Goal: Transaction & Acquisition: Purchase product/service

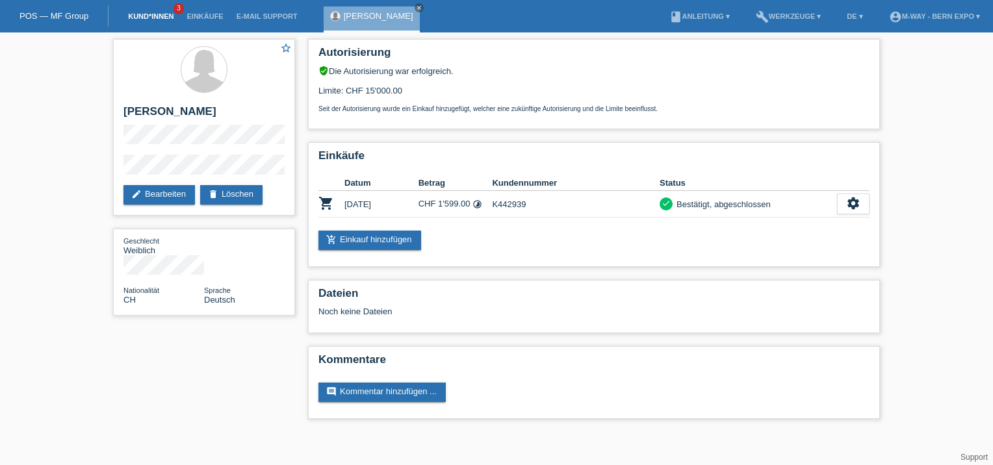
click at [151, 18] on link "Kund*innen" at bounding box center [151, 16] width 58 height 8
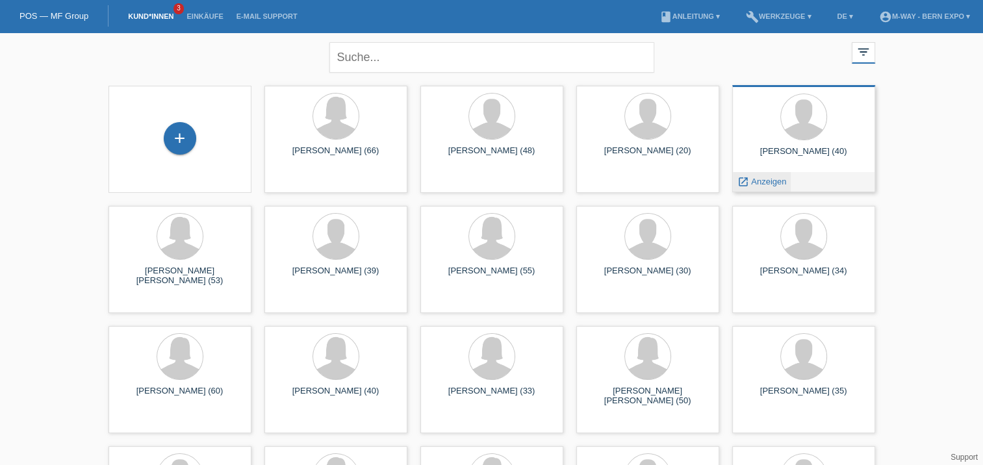
click at [764, 179] on span "Anzeigen" at bounding box center [768, 182] width 35 height 10
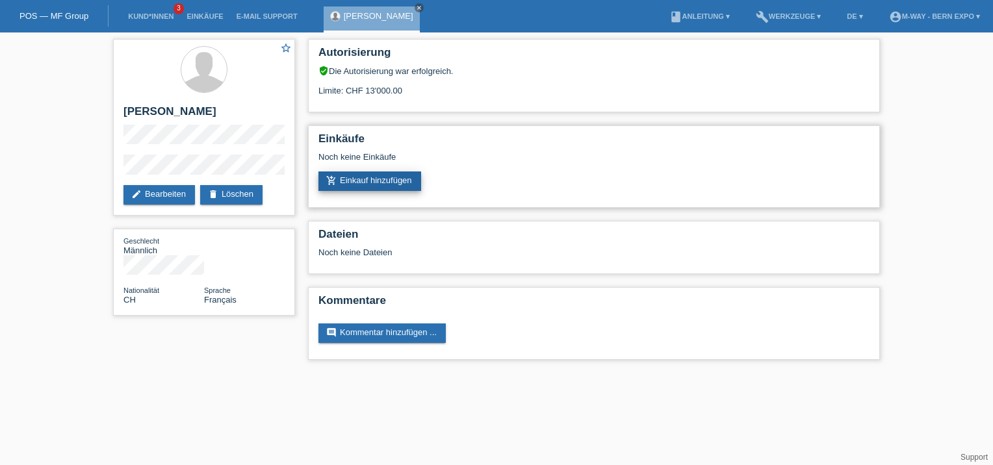
click at [385, 185] on link "add_shopping_cart Einkauf hinzufügen" at bounding box center [369, 181] width 103 height 19
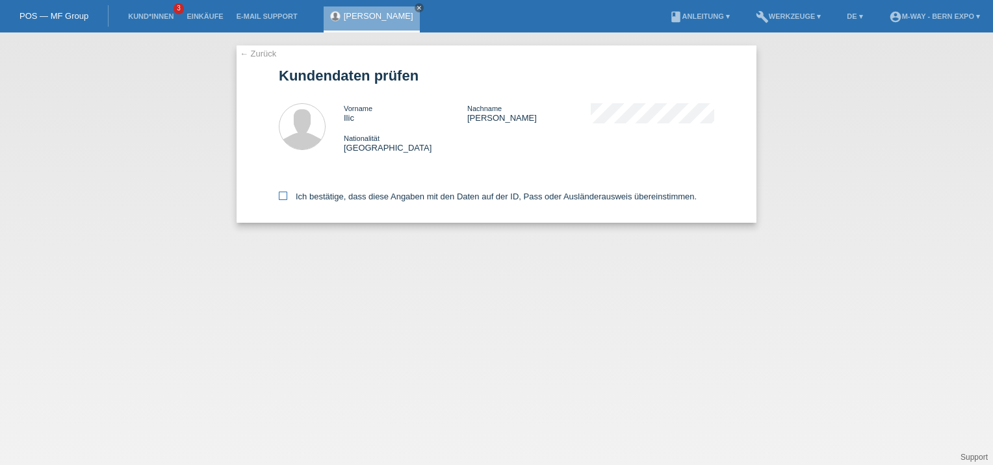
click at [283, 198] on icon at bounding box center [283, 196] width 8 height 8
click at [283, 198] on input "Ich bestätige, dass diese Angaben mit den Daten auf der ID, Pass oder Ausländer…" at bounding box center [283, 196] width 8 height 8
checkbox input "true"
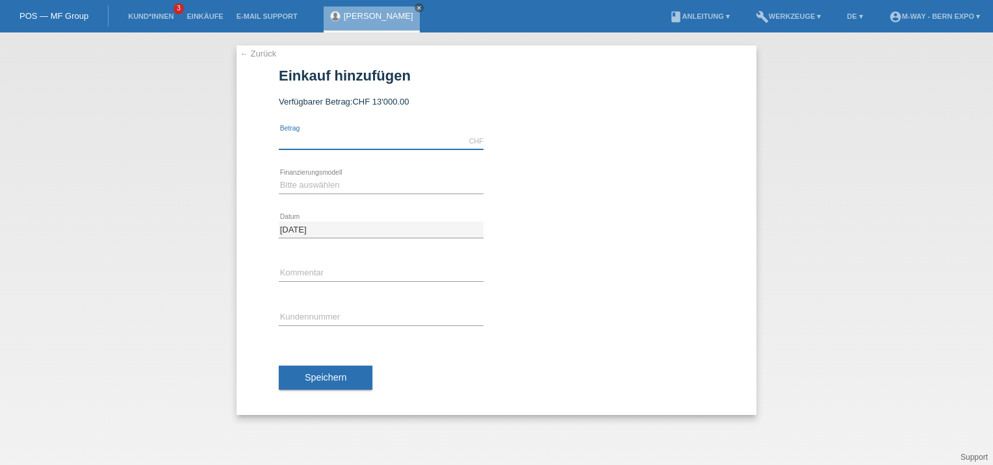
click at [388, 144] on input "text" at bounding box center [381, 141] width 205 height 16
type input "4490.25"
click at [396, 194] on icon at bounding box center [381, 194] width 205 height 1
click at [397, 183] on select "Bitte auswählen Fixe Raten Kauf auf Rechnung mit Teilzahlungsoption" at bounding box center [381, 185] width 205 height 16
select select "77"
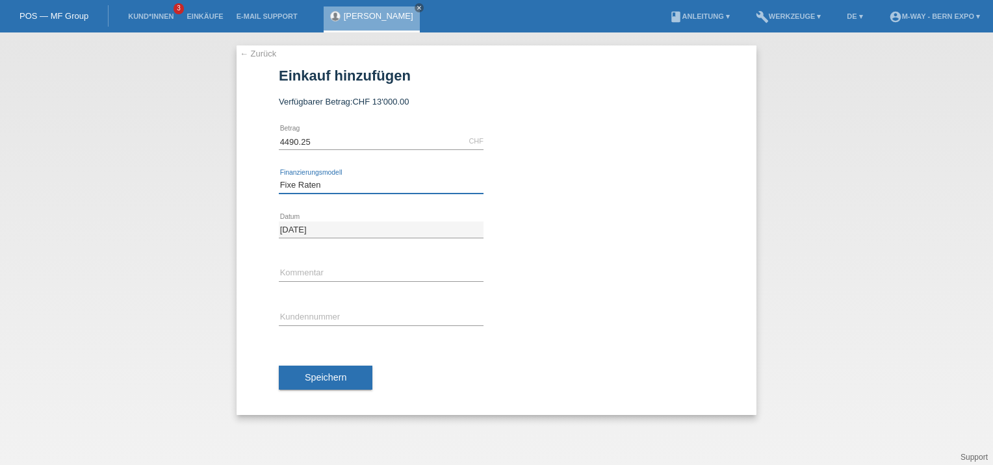
click at [279, 177] on select "Bitte auswählen Fixe Raten Kauf auf Rechnung mit Teilzahlungsoption" at bounding box center [381, 185] width 205 height 16
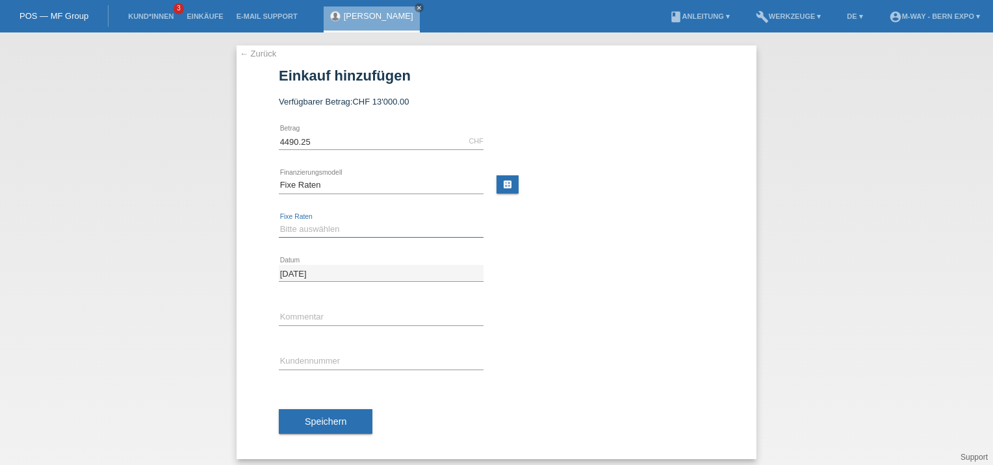
click at [412, 234] on select "Bitte auswählen 4 Raten 5 Raten 6 Raten 7 Raten 8 Raten 9 Raten 10 Raten 11 Rat…" at bounding box center [381, 230] width 205 height 16
select select "202"
click at [279, 222] on select "Bitte auswählen 4 Raten 5 Raten 6 Raten 7 Raten 8 Raten 9 Raten 10 Raten 11 Rat…" at bounding box center [381, 230] width 205 height 16
click at [361, 360] on input "text" at bounding box center [381, 361] width 205 height 16
type input "K"
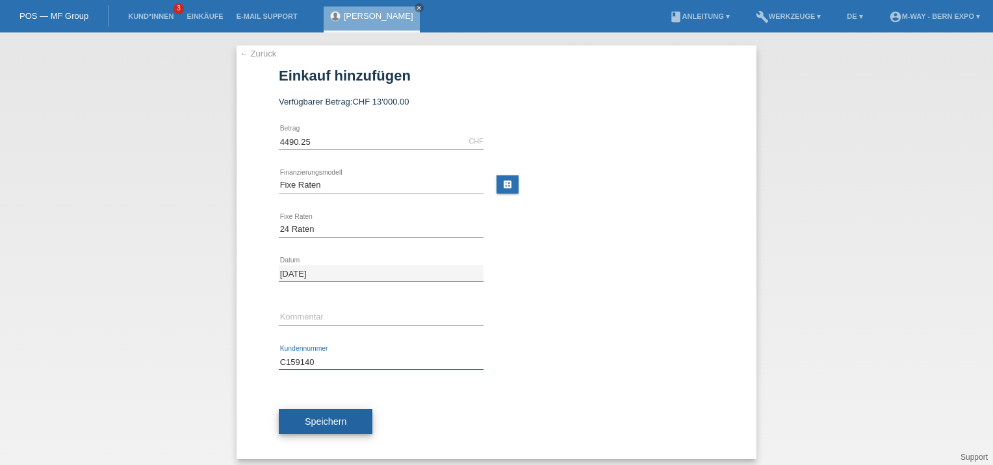
type input "C159140"
click at [322, 425] on span "Speichern" at bounding box center [326, 421] width 42 height 10
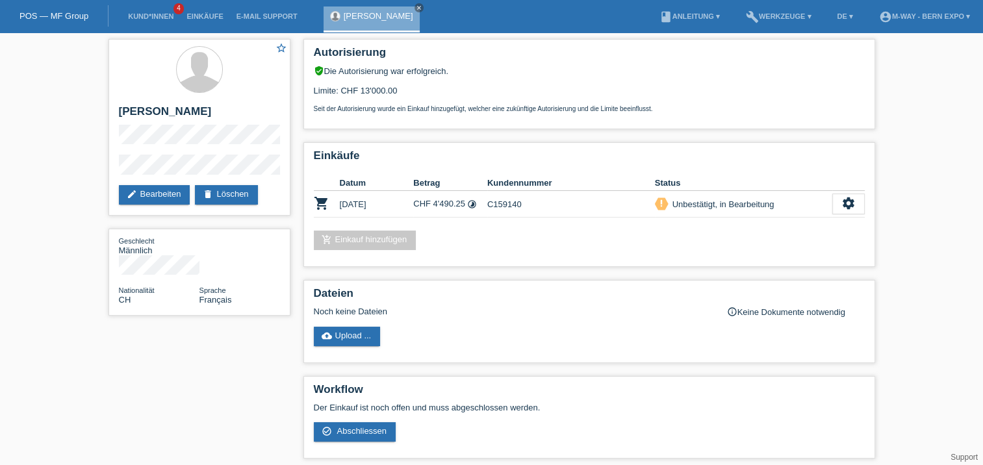
click at [756, 12] on li "build Werkzeuge ▾" at bounding box center [778, 16] width 79 height 33
click at [763, 20] on link "build Werkzeuge ▾" at bounding box center [778, 16] width 79 height 8
click at [746, 50] on span "Raten-Kalkulator" at bounding box center [772, 51] width 67 height 16
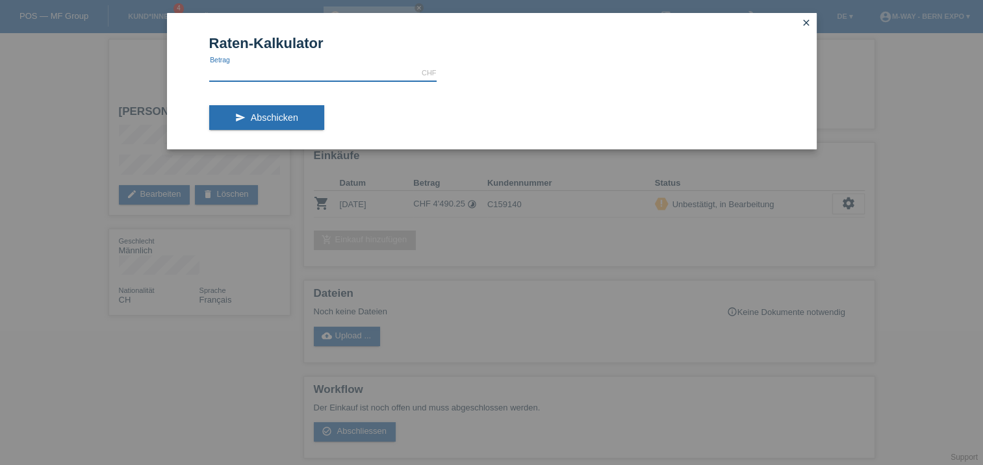
click at [387, 67] on input "text" at bounding box center [322, 73] width 227 height 16
type input "4490.25"
click at [296, 107] on button "send Abschicken" at bounding box center [266, 117] width 115 height 25
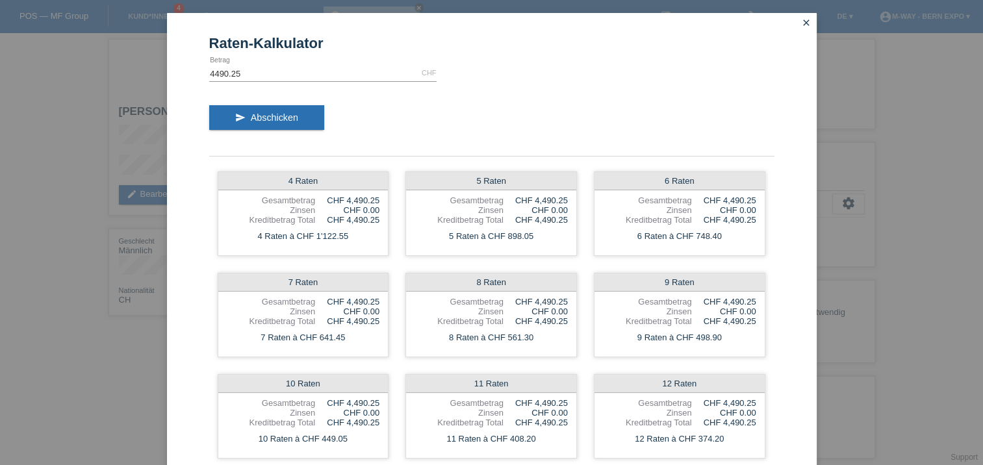
click at [801, 20] on icon "close" at bounding box center [806, 23] width 10 height 10
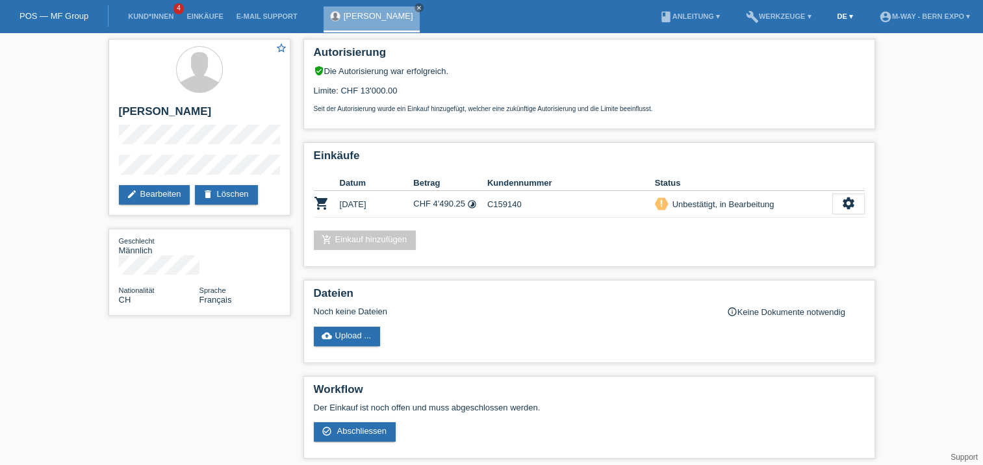
click at [839, 18] on link "DE ▾" at bounding box center [844, 16] width 29 height 8
click at [821, 47] on span "Français" at bounding box center [811, 50] width 36 height 16
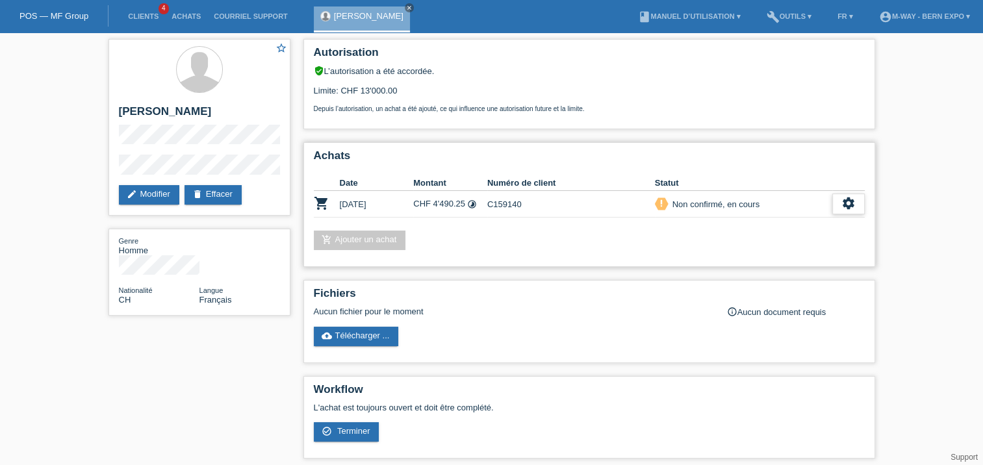
click at [843, 205] on icon "settings" at bounding box center [848, 203] width 14 height 14
click at [819, 245] on icon "get_app" at bounding box center [818, 243] width 13 height 13
